Goal: Navigation & Orientation: Go to known website

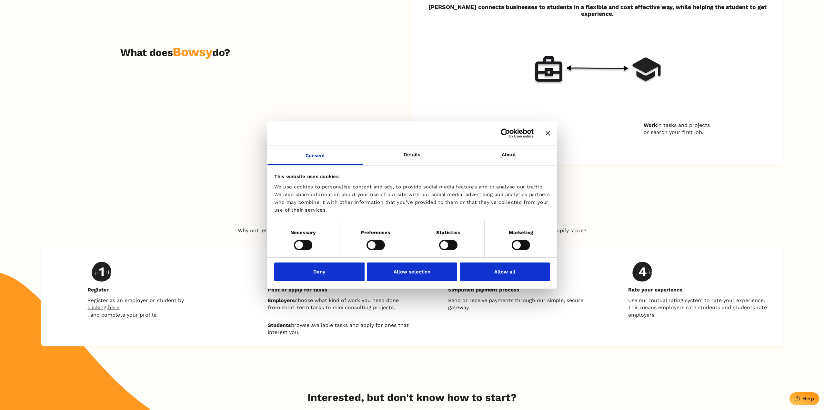
scroll to position [605, 0]
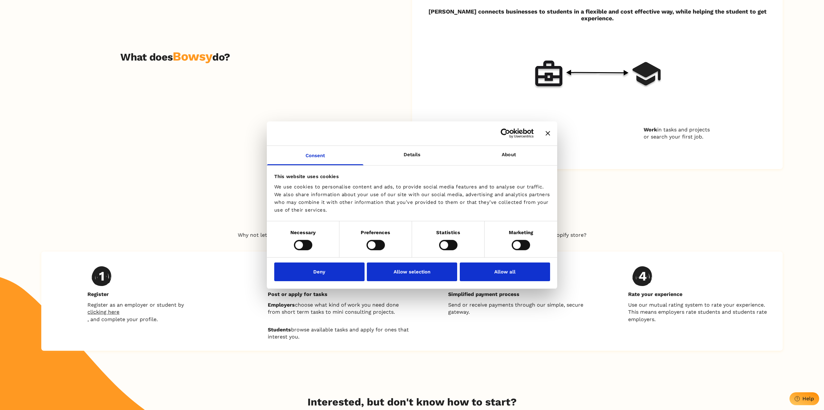
drag, startPoint x: 506, startPoint y: 273, endPoint x: 498, endPoint y: 256, distance: 18.8
click at [506, 273] on button "Allow all" at bounding box center [504, 272] width 90 height 19
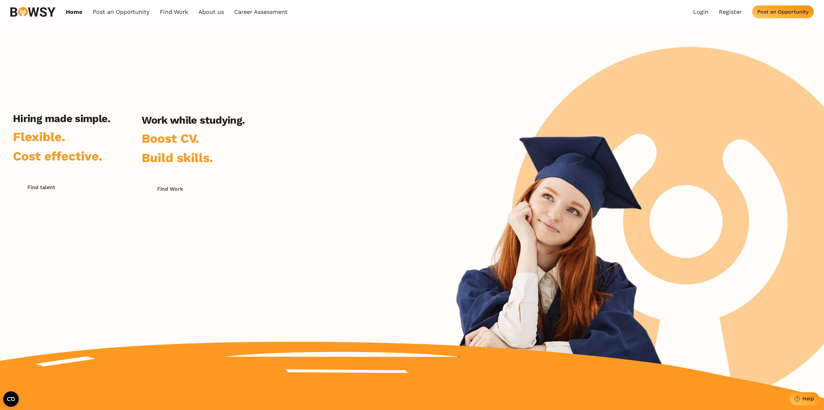
scroll to position [0, 0]
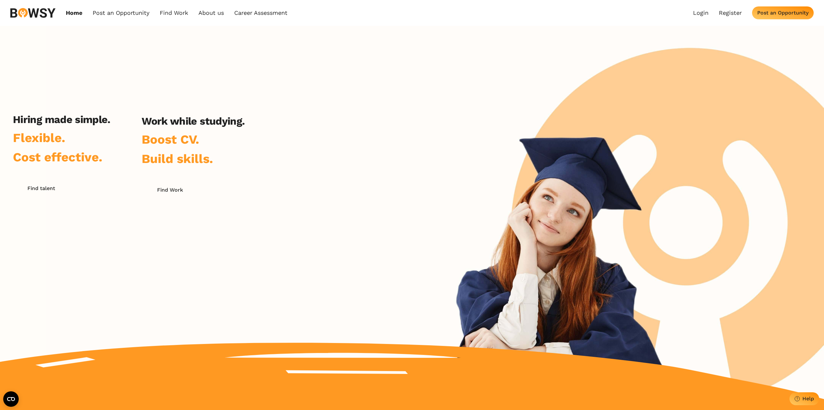
click at [120, 19] on div "Home Post an Opportunity Bowsy Projects Post Work Find Work How it Works Regist…" at bounding box center [412, 13] width 824 height 26
click at [125, 14] on link "Post an Opportunity" at bounding box center [121, 12] width 57 height 7
click at [187, 15] on link "Find Work" at bounding box center [174, 12] width 28 height 7
click at [185, 31] on link "How it Works" at bounding box center [186, 27] width 51 height 11
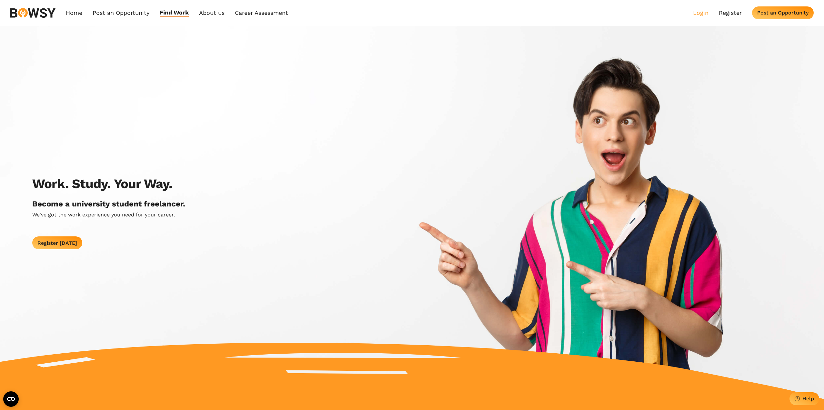
click at [703, 12] on link "Login" at bounding box center [700, 12] width 15 height 7
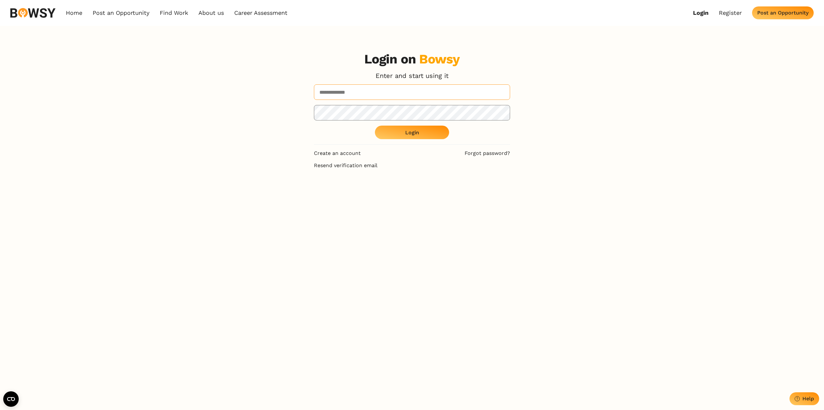
click at [431, 90] on input at bounding box center [412, 91] width 196 height 15
type input "**********"
